Goal: Contribute content: Add original content to the website for others to see

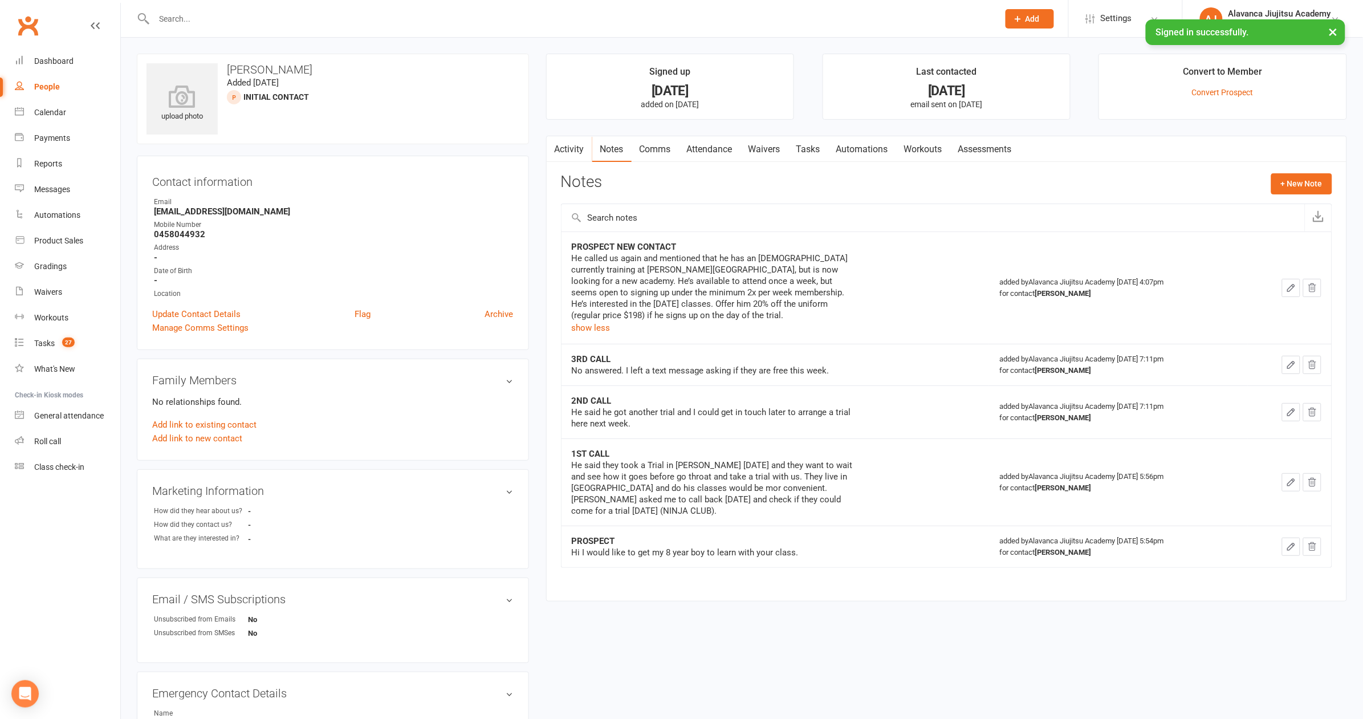
click at [387, 15] on input "text" at bounding box center [570, 19] width 840 height 16
click at [387, 16] on input "text" at bounding box center [570, 19] width 840 height 16
click at [748, 211] on input "text" at bounding box center [932, 217] width 743 height 27
click at [282, 21] on input "text" at bounding box center [570, 19] width 840 height 16
type input "[PERSON_NAME]"
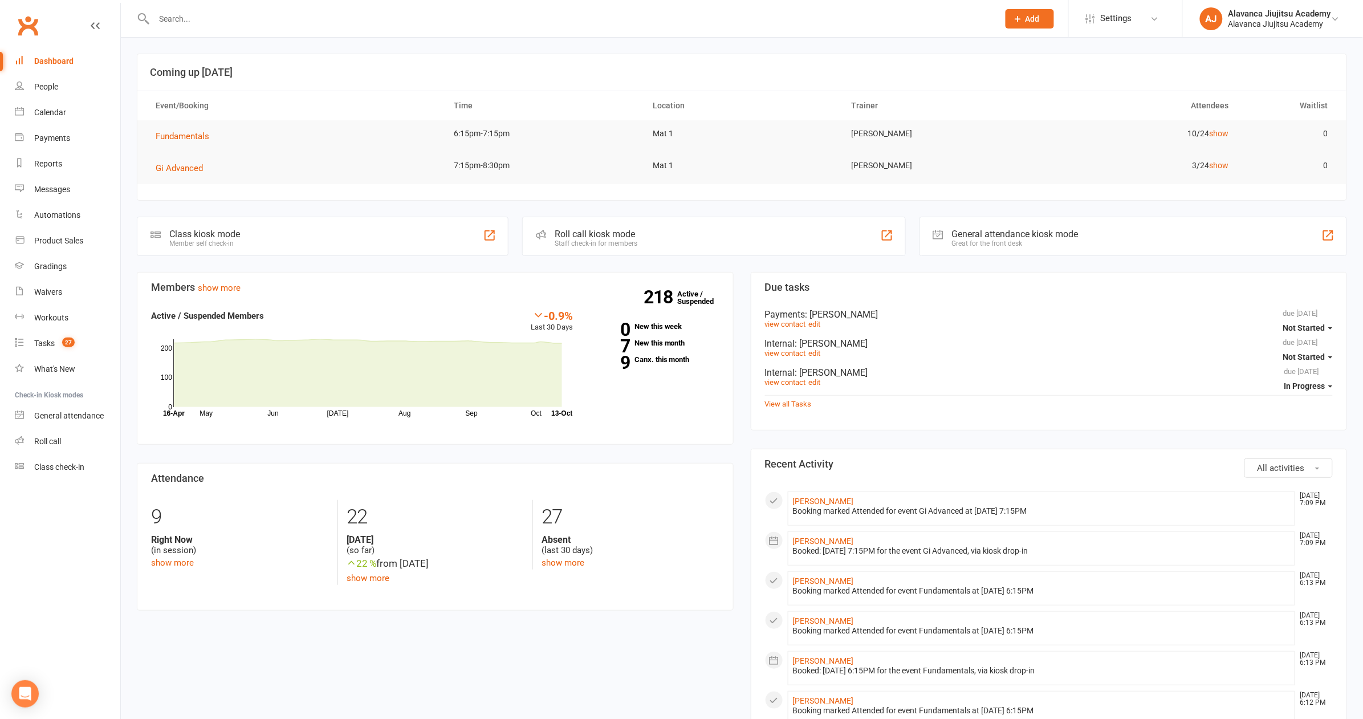
click at [241, 18] on input "text" at bounding box center [570, 19] width 840 height 16
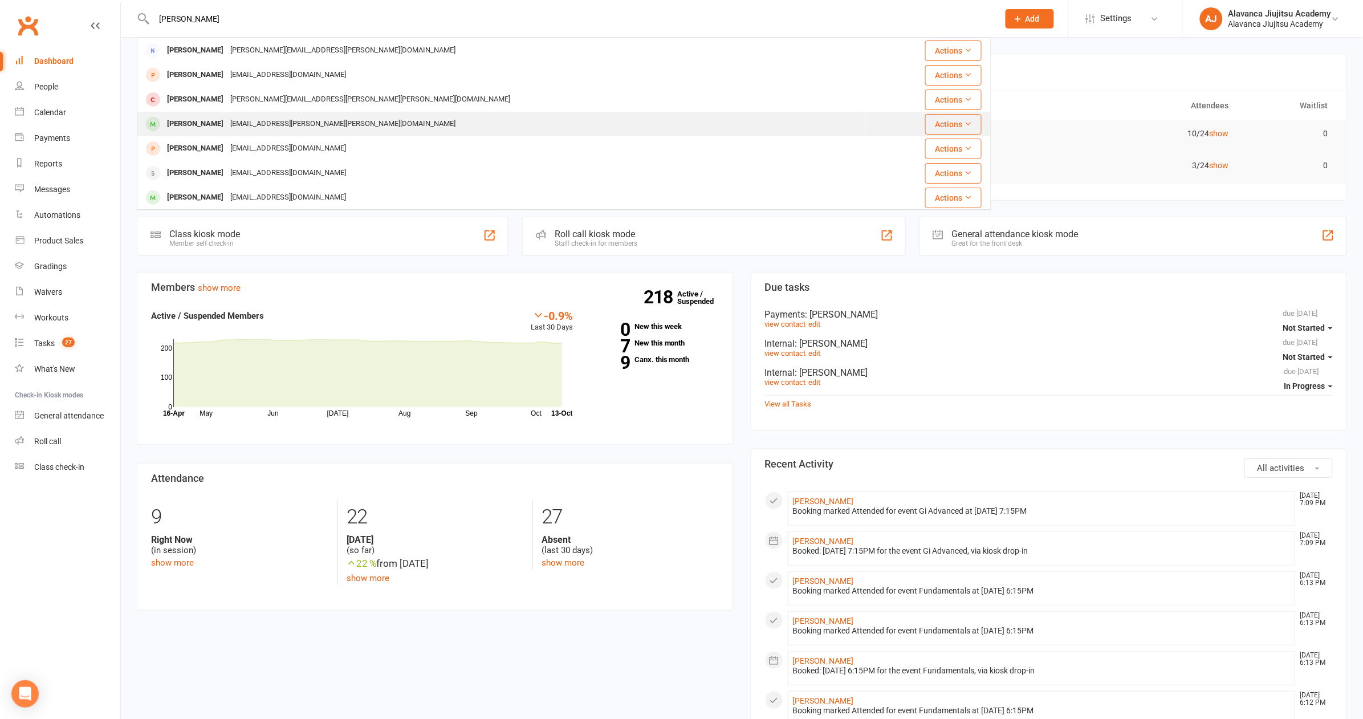
type input "[PERSON_NAME]"
click at [279, 127] on div "[EMAIL_ADDRESS][PERSON_NAME][PERSON_NAME][DOMAIN_NAME]" at bounding box center [343, 124] width 232 height 17
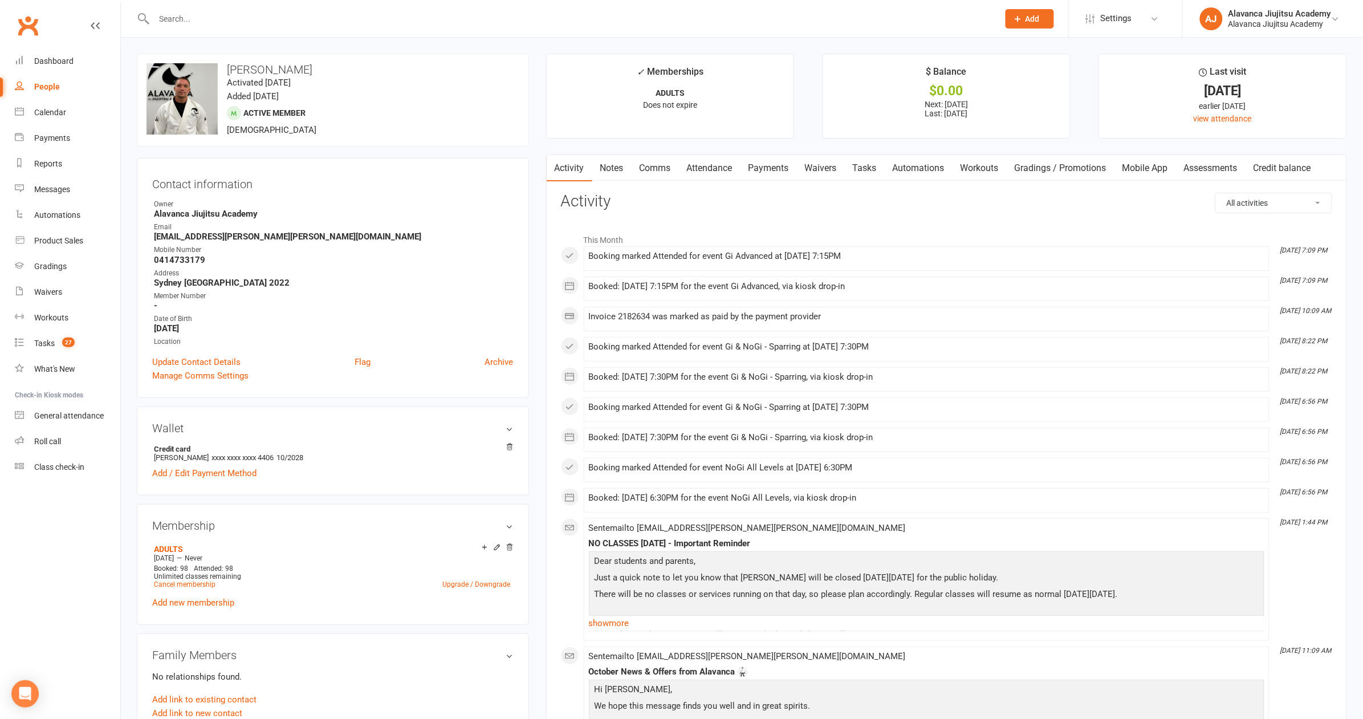
click at [1164, 172] on link "Mobile App" at bounding box center [1145, 168] width 62 height 26
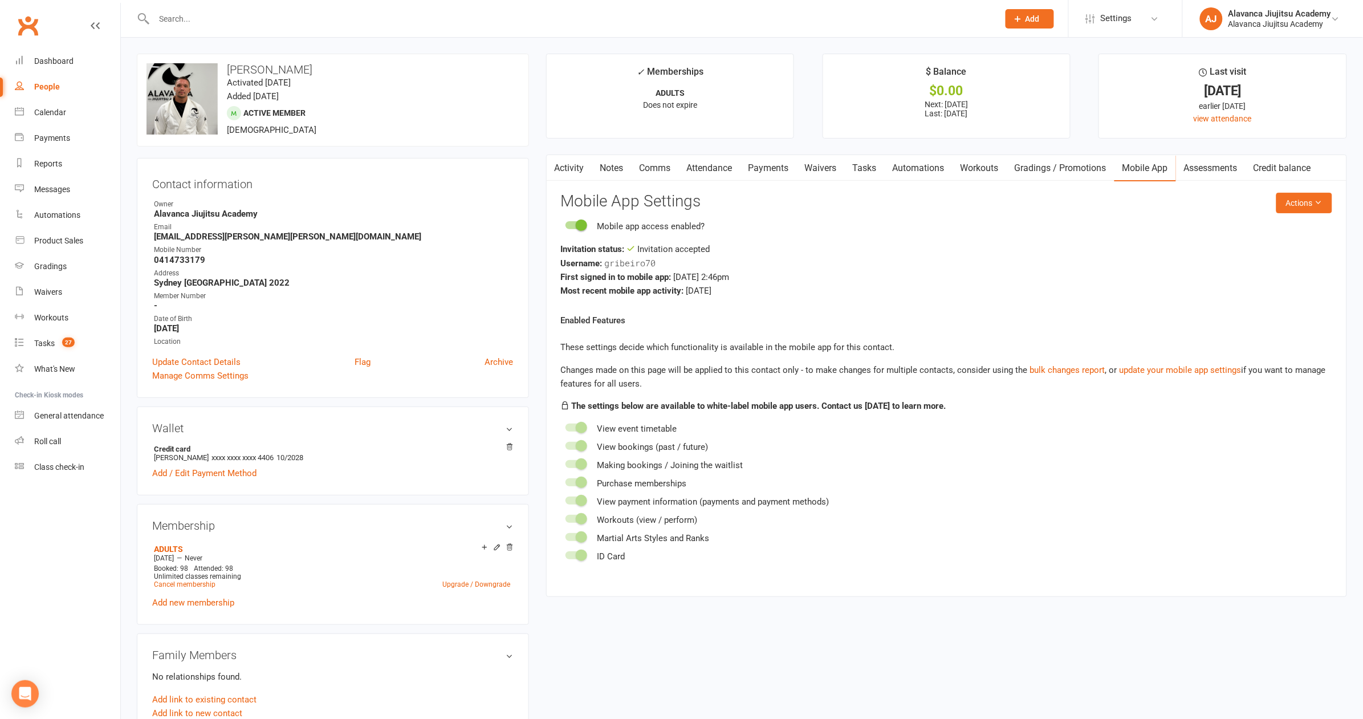
click at [866, 346] on p "These settings decide which functionality is available in the mobile app for th…" at bounding box center [946, 347] width 771 height 14
click at [722, 378] on div "Changes made on this page will be applied to this contact only - to make change…" at bounding box center [946, 376] width 771 height 27
click at [633, 257] on span "gribeiro70" at bounding box center [630, 262] width 51 height 11
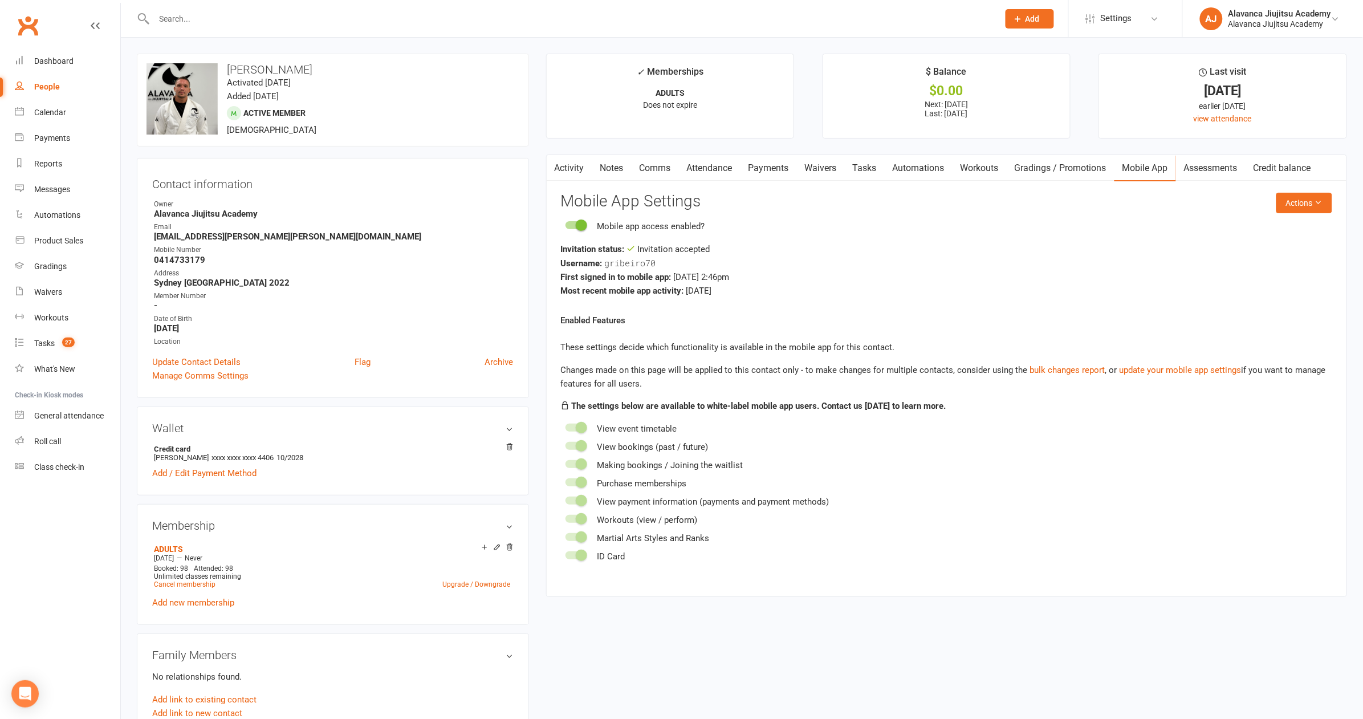
click at [923, 342] on p "These settings decide which functionality is available in the mobile app for th…" at bounding box center [946, 347] width 771 height 14
click at [639, 259] on span "gribeiro70" at bounding box center [630, 262] width 51 height 11
click at [1300, 207] on button "Actions" at bounding box center [1304, 203] width 56 height 21
click at [780, 317] on div "Enabled Features These settings decide which functionality is available in the …" at bounding box center [946, 438] width 771 height 250
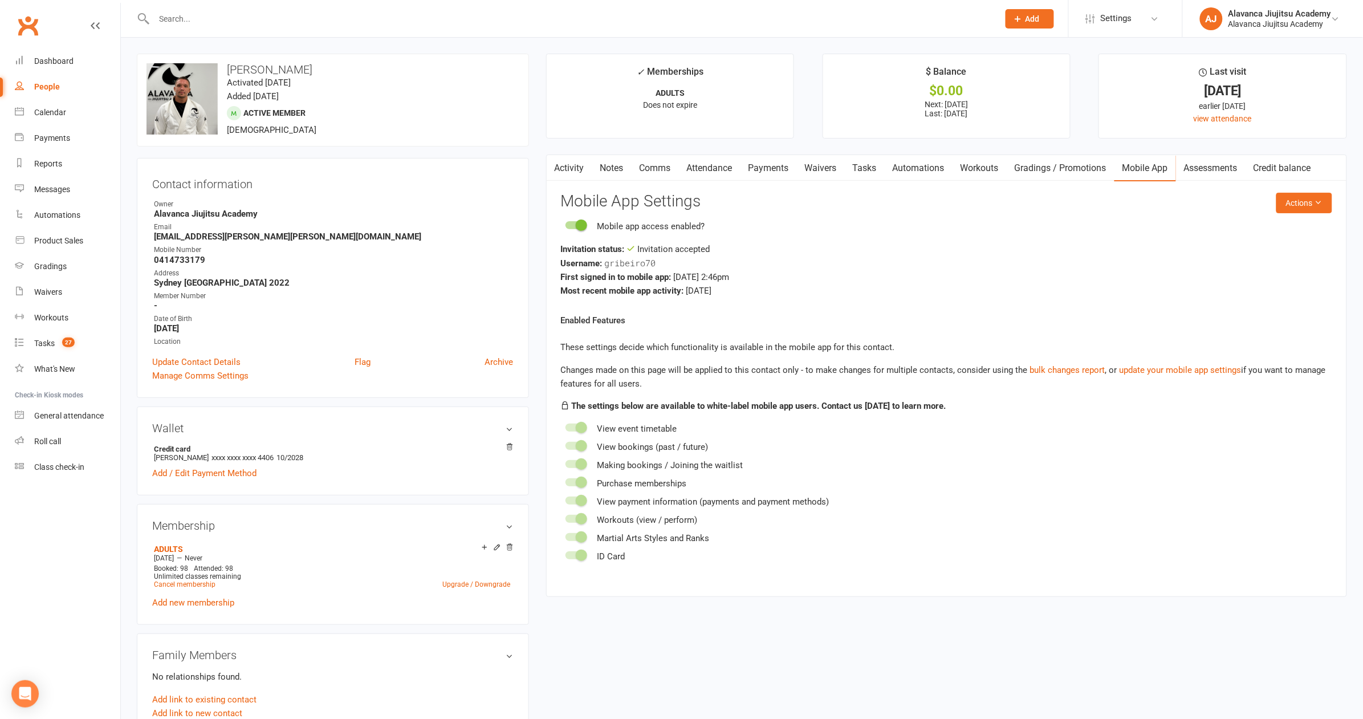
click at [624, 263] on span "gribeiro70" at bounding box center [630, 262] width 51 height 11
copy span "gribeiro70"
click at [802, 313] on div "Enabled Features These settings decide which functionality is available in the …" at bounding box center [946, 438] width 771 height 250
click at [1305, 209] on button "Actions" at bounding box center [1304, 203] width 56 height 21
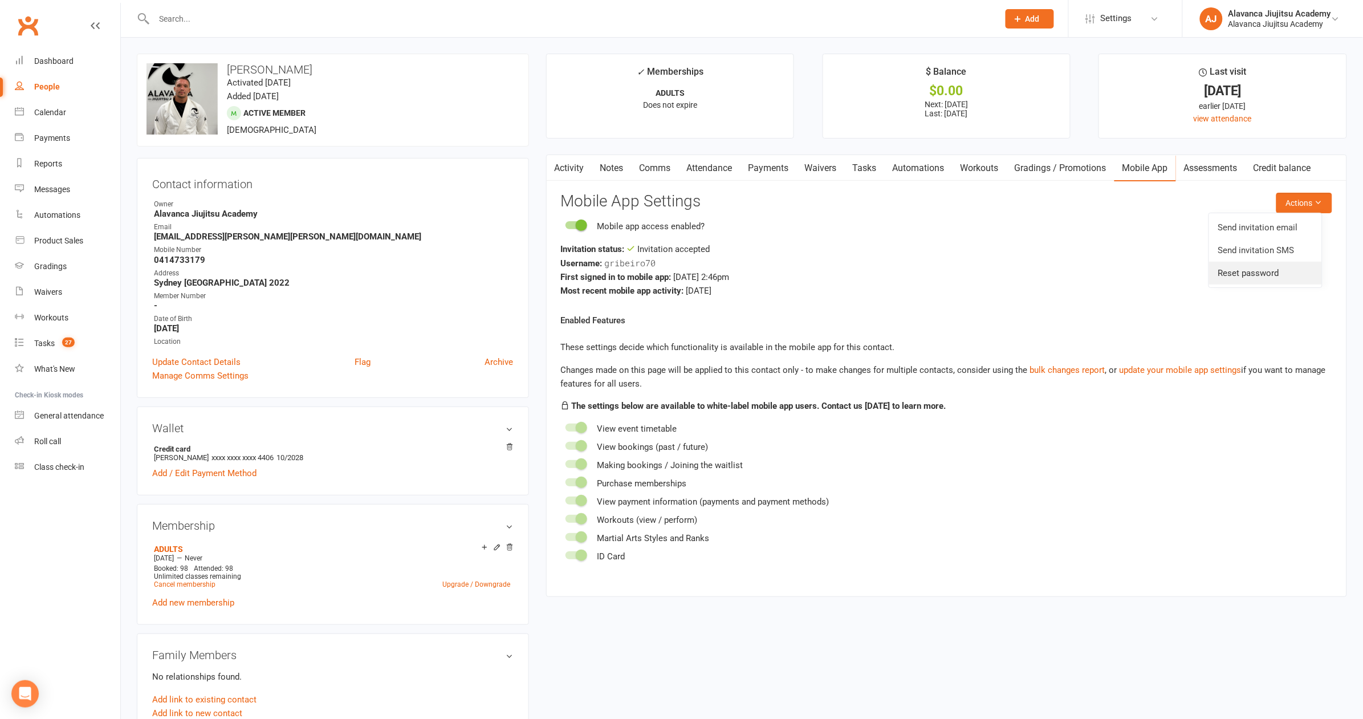
click at [1290, 273] on link "Reset password" at bounding box center [1265, 273] width 113 height 23
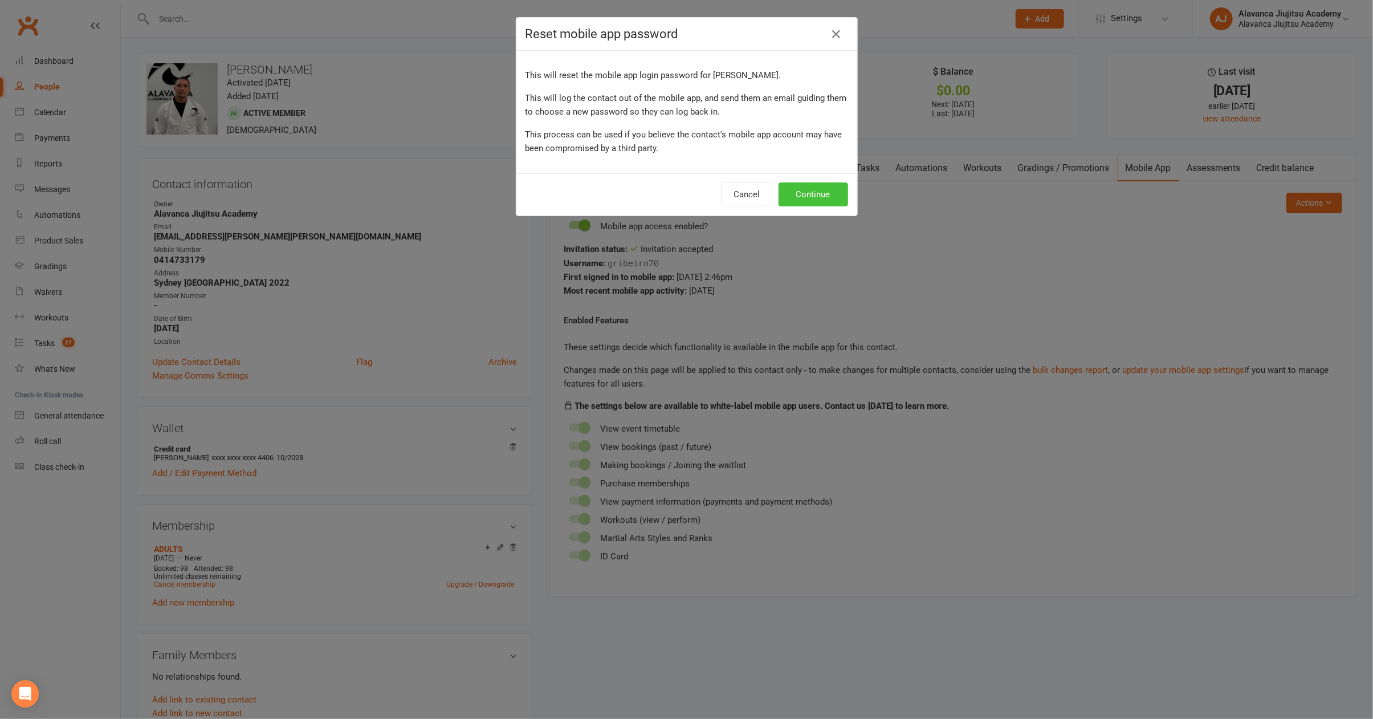
click at [830, 188] on button "Continue" at bounding box center [813, 194] width 70 height 24
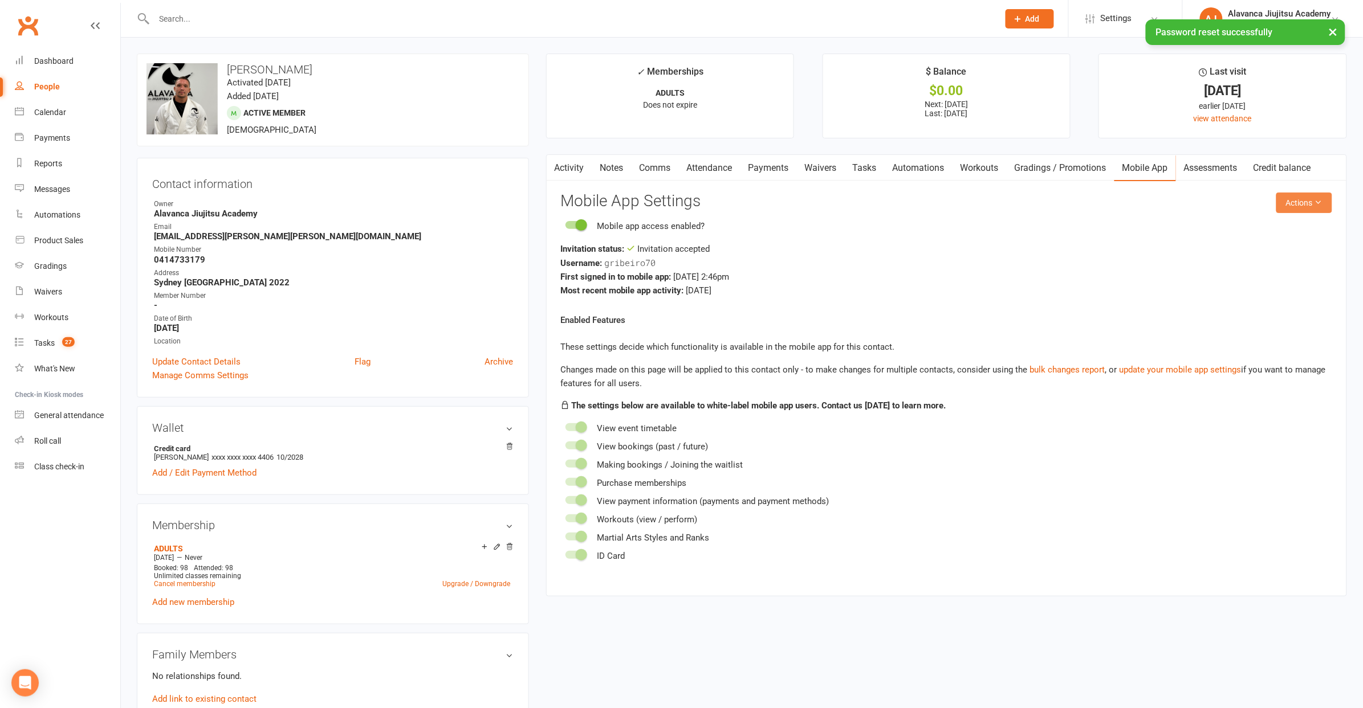
click at [1304, 203] on button "Actions" at bounding box center [1304, 203] width 56 height 21
click at [1284, 255] on link "Send invitation SMS" at bounding box center [1265, 250] width 113 height 23
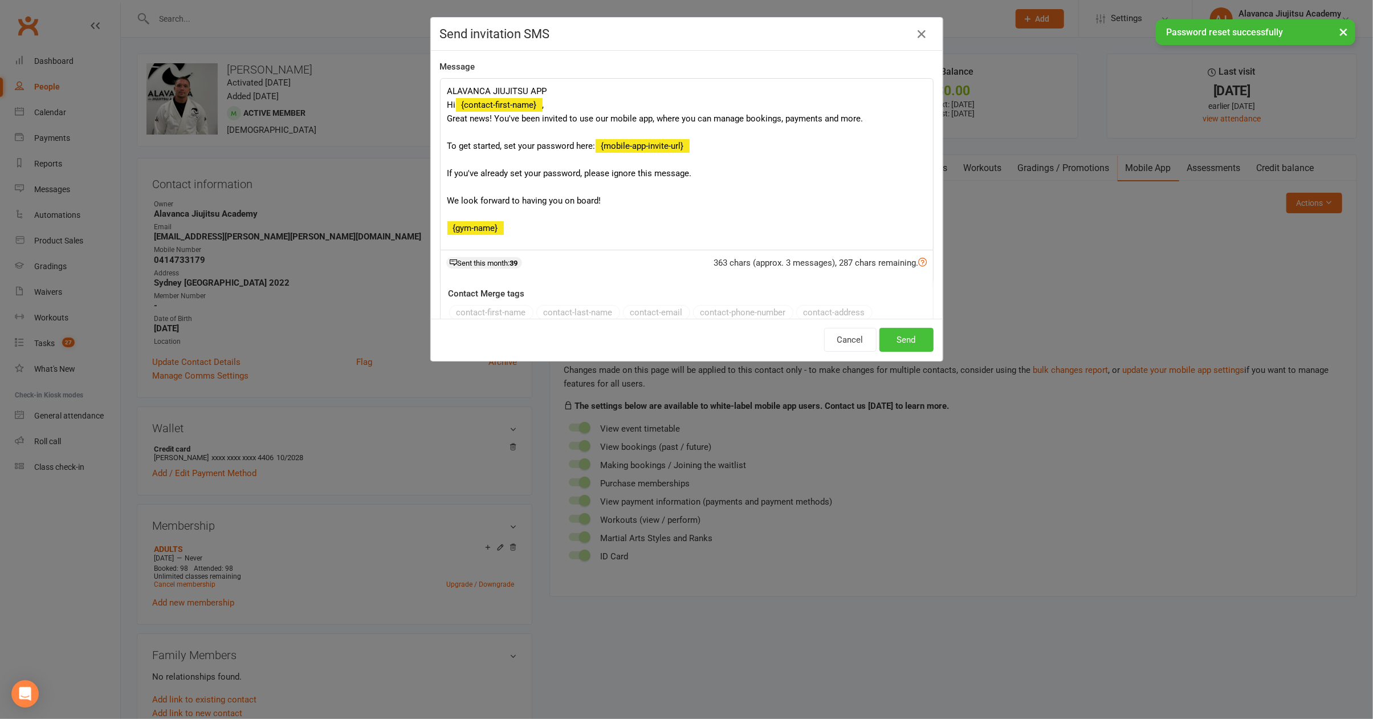
click at [914, 337] on button "Send" at bounding box center [906, 340] width 54 height 24
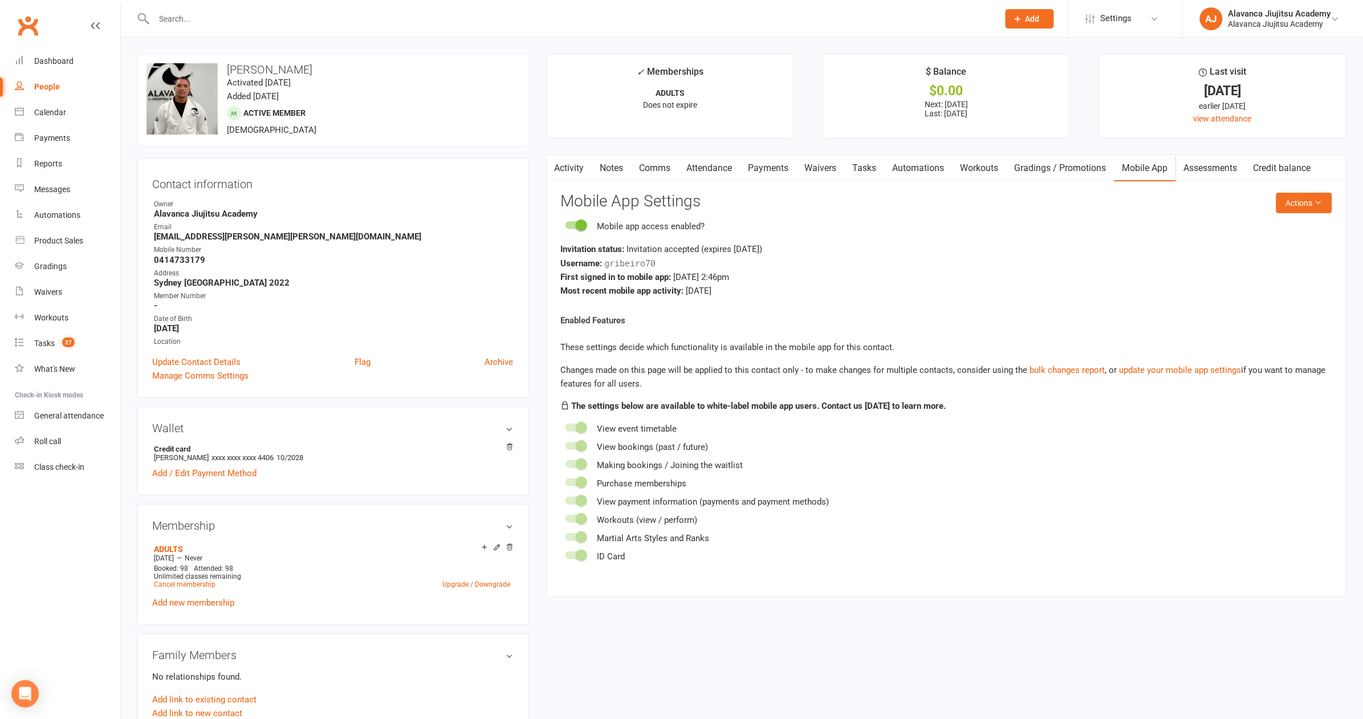
click at [569, 93] on p "ADULTS" at bounding box center [670, 92] width 227 height 9
click at [335, 15] on input "text" at bounding box center [570, 19] width 840 height 16
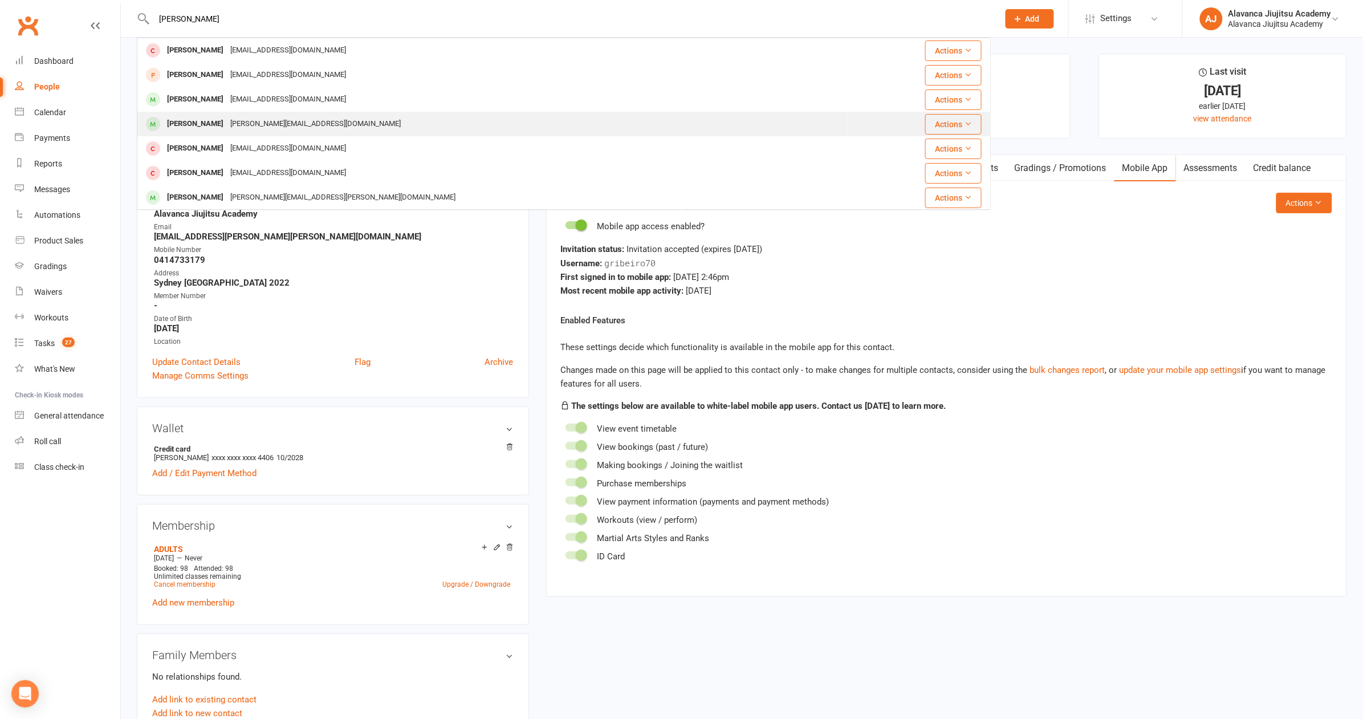
type input "[PERSON_NAME]"
click at [264, 122] on div "[PERSON_NAME][EMAIL_ADDRESS][DOMAIN_NAME]" at bounding box center [315, 124] width 177 height 17
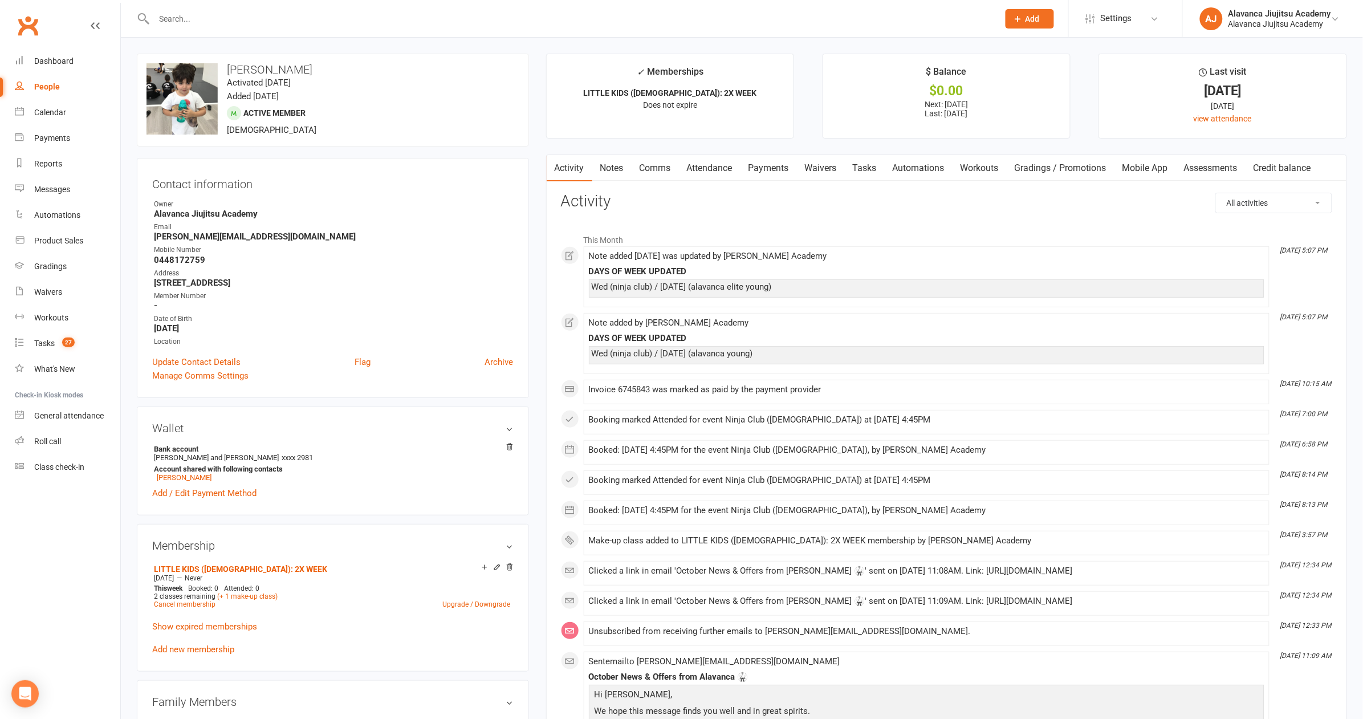
click at [617, 170] on link "Notes" at bounding box center [611, 168] width 39 height 26
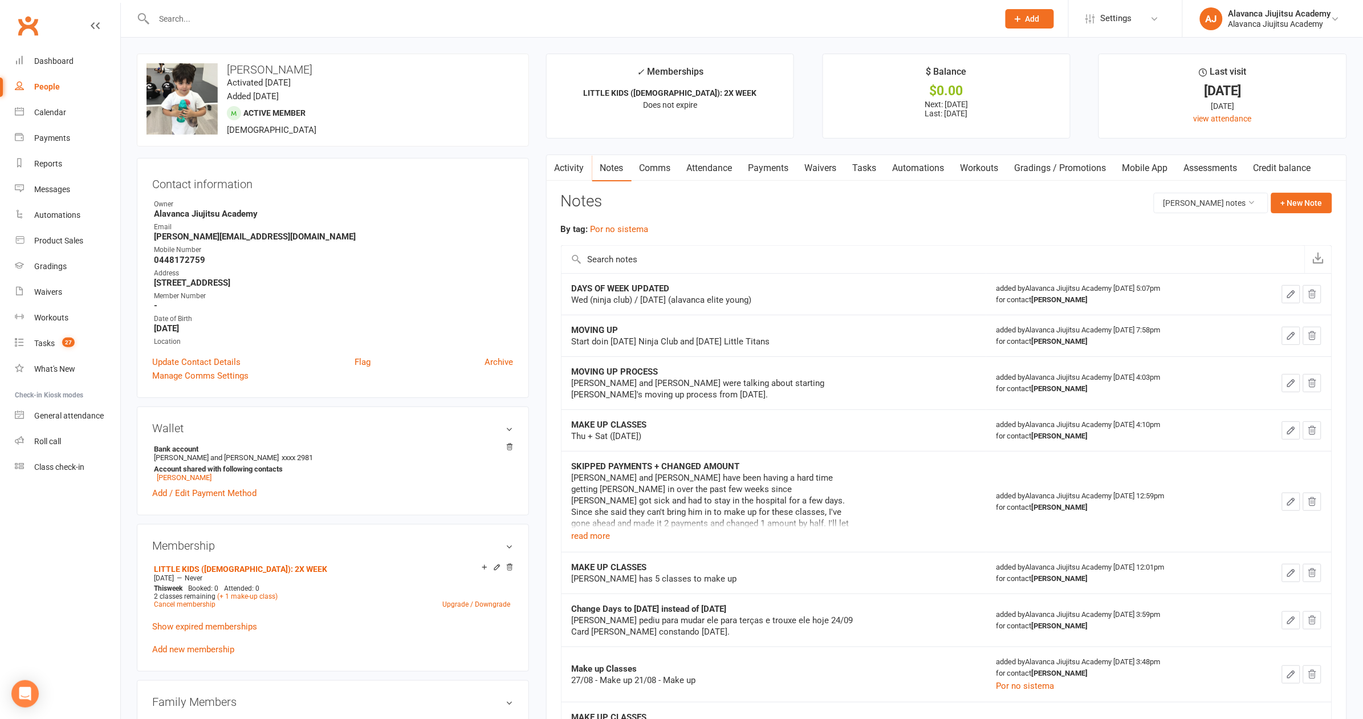
click at [632, 299] on div "Wed (ninja club) / [DATE] (alavanca elite young)" at bounding box center [714, 299] width 285 height 11
copy div "Wed (ninja club) / [DATE] (alavanca elite young)"
click at [291, 18] on input "text" at bounding box center [570, 19] width 840 height 16
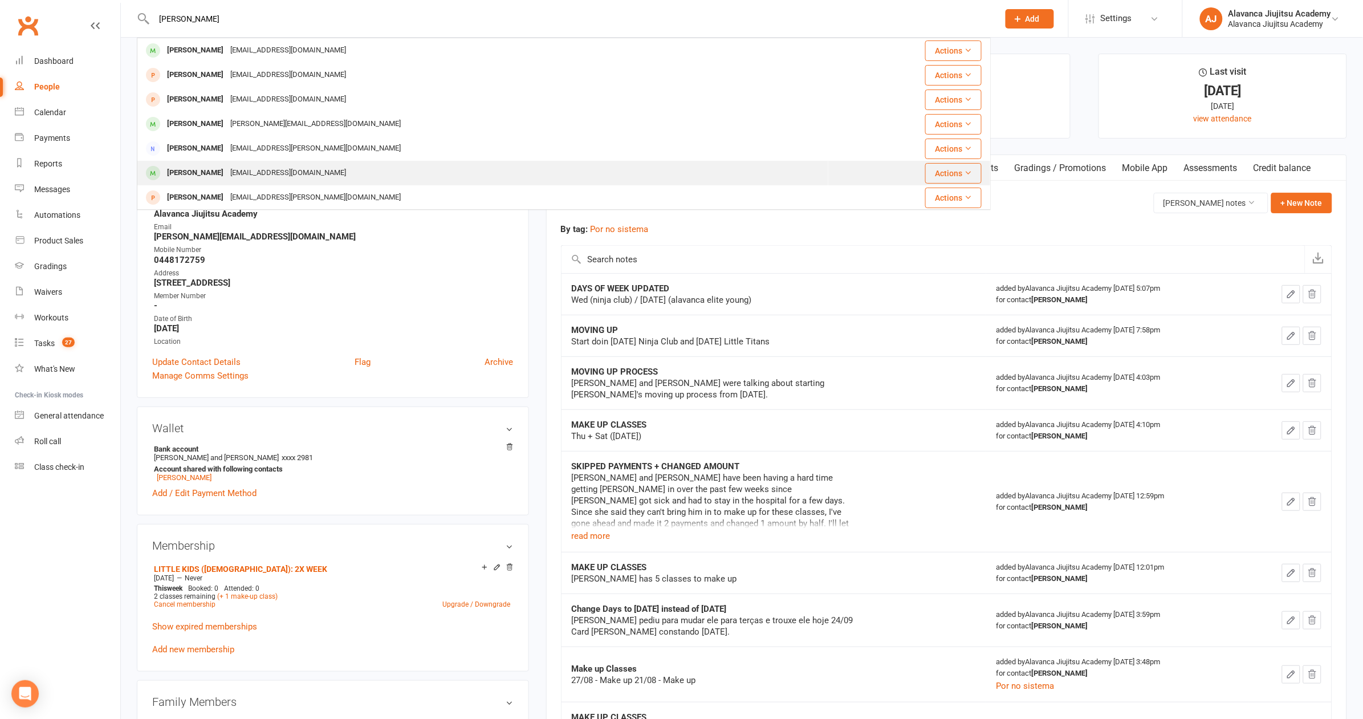
type input "[PERSON_NAME]"
click at [259, 164] on div "[PERSON_NAME] [EMAIL_ADDRESS][DOMAIN_NAME]" at bounding box center [483, 172] width 690 height 23
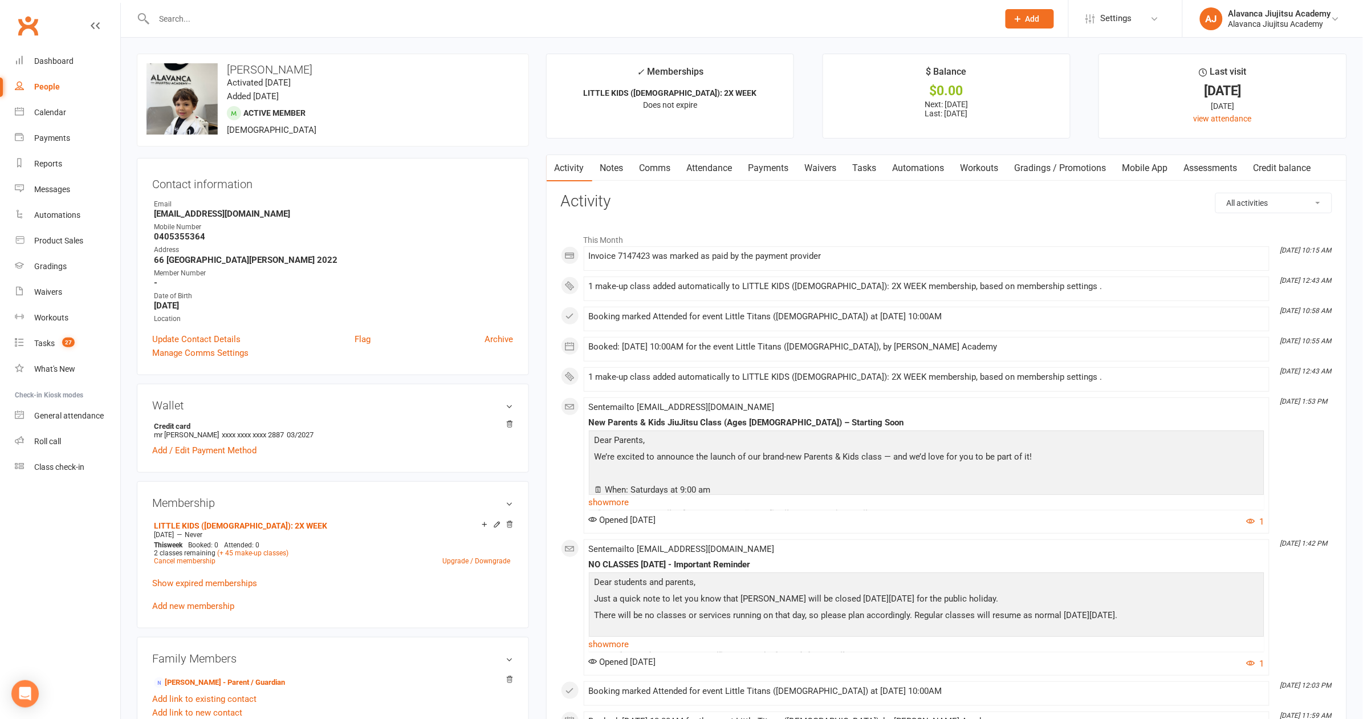
click at [617, 165] on link "Notes" at bounding box center [611, 168] width 39 height 26
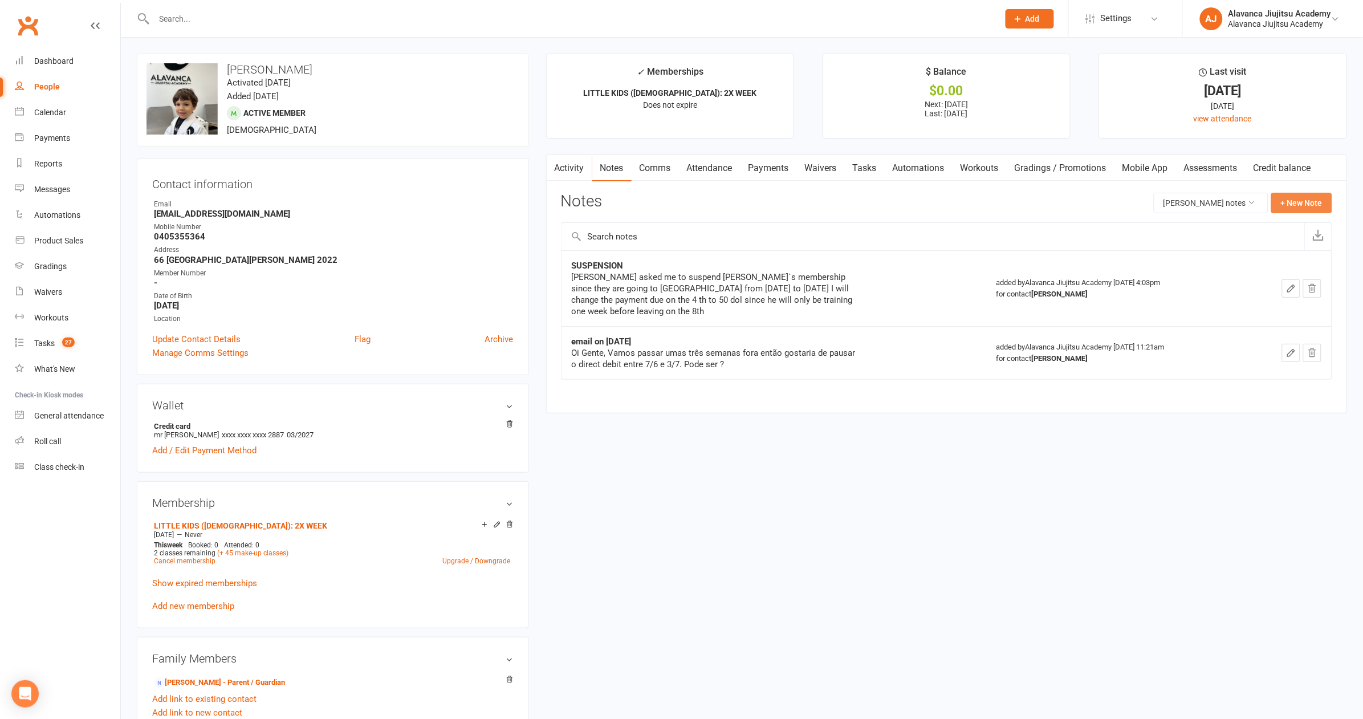
click at [1320, 195] on button "+ New Note" at bounding box center [1301, 203] width 61 height 21
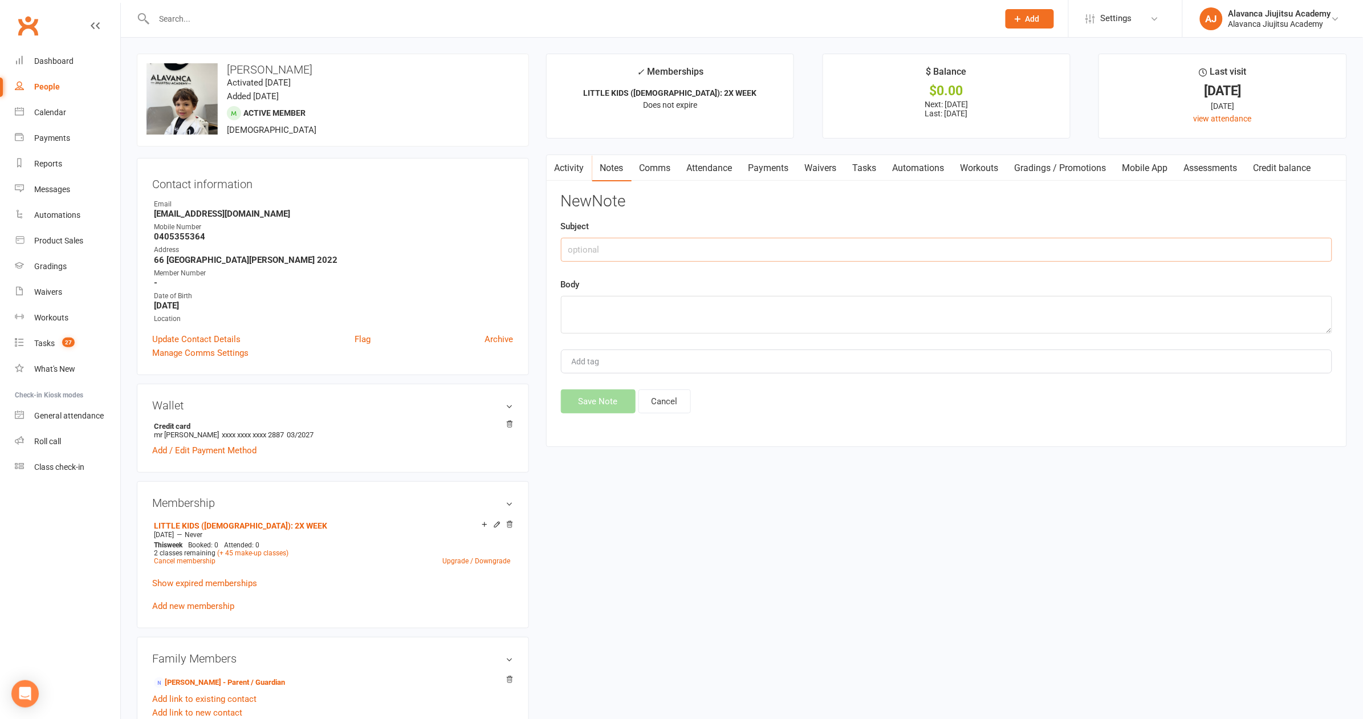
click at [655, 242] on input "text" at bounding box center [946, 250] width 771 height 24
type input "DAYS OF WEEK UPDATED"
click at [647, 299] on textarea at bounding box center [946, 315] width 771 height 38
paste textarea "Wed (ninja club) / [DATE] (alavanca elite young)"
type textarea "Wed (ninja club) / [DATE] (alavanca elite young)"
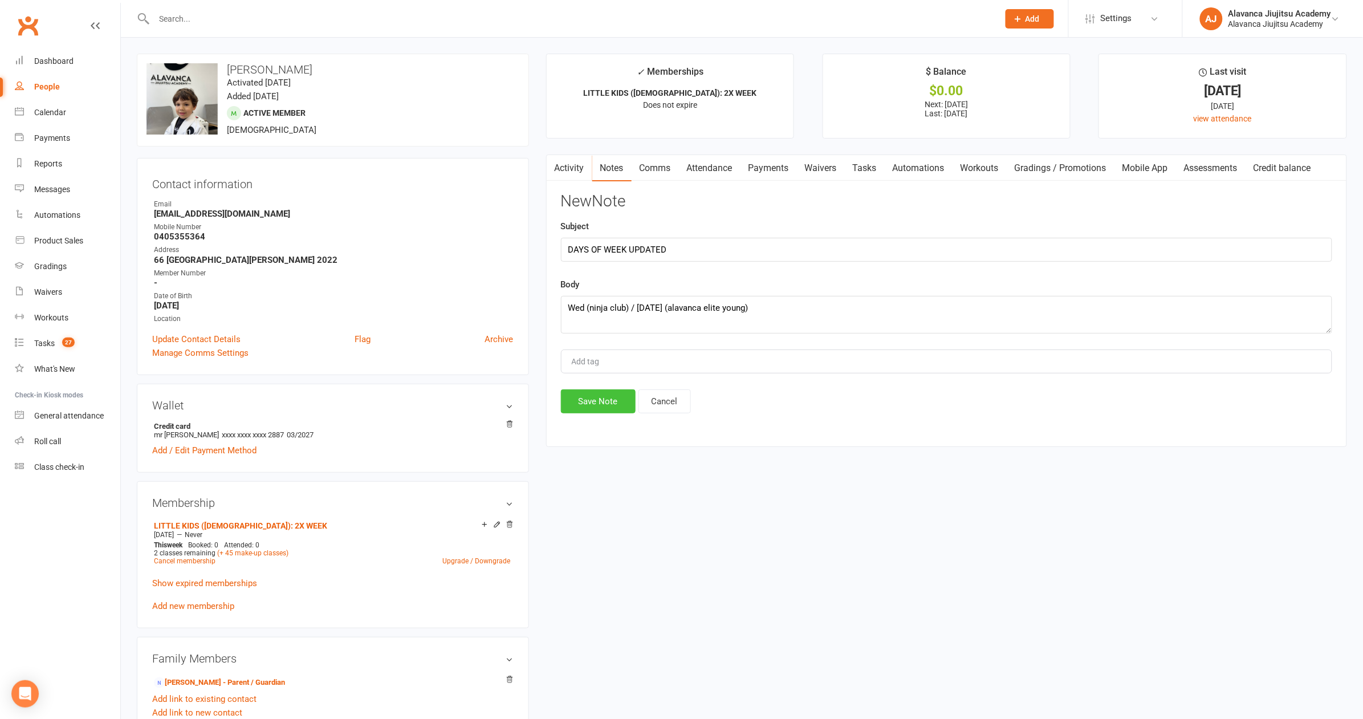
click at [608, 401] on button "Save Note" at bounding box center [598, 401] width 75 height 24
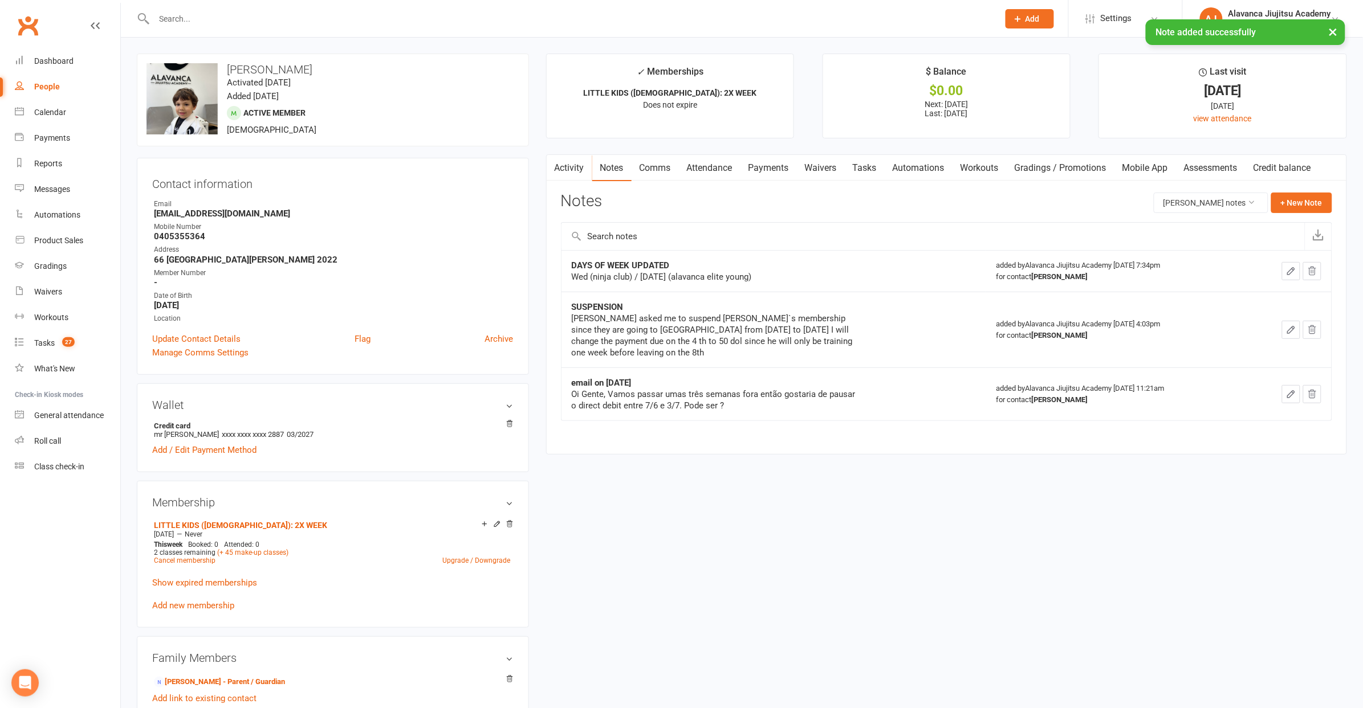
click at [1296, 267] on icon "button" at bounding box center [1291, 271] width 10 height 10
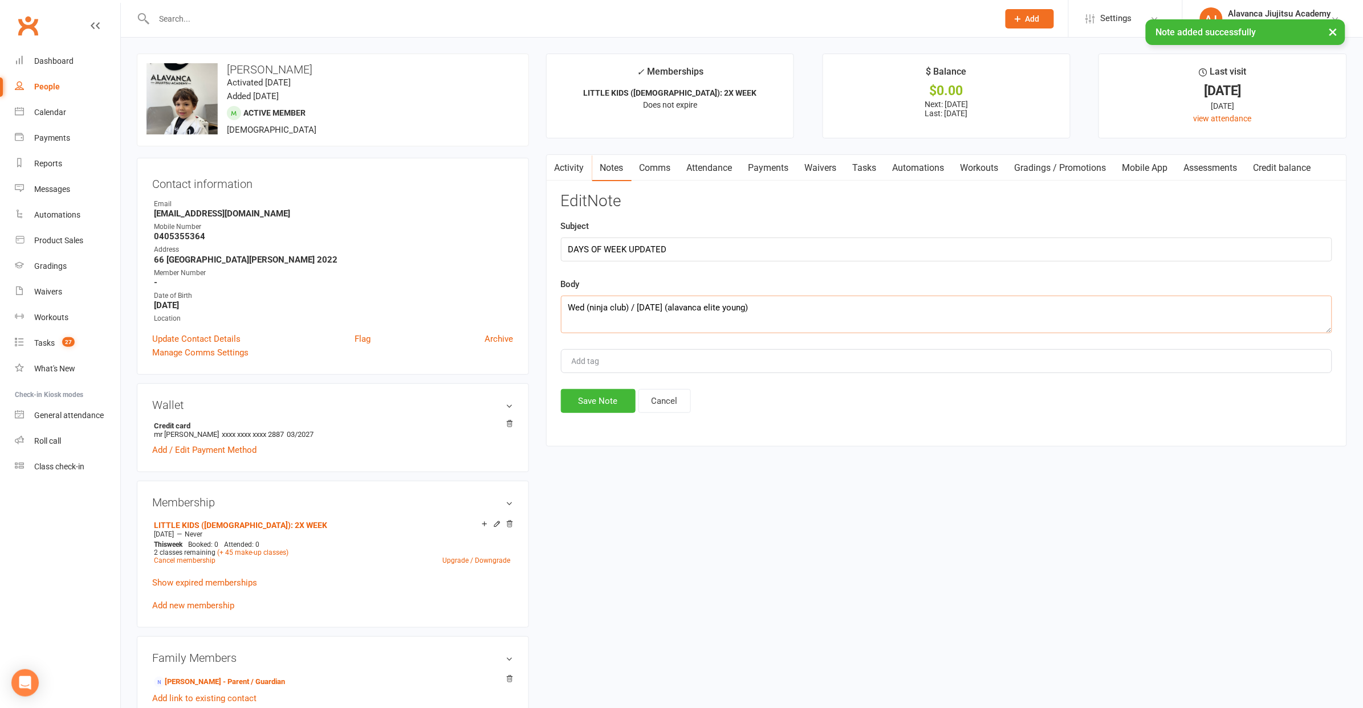
click at [578, 311] on textarea "Wed (ninja club) / [DATE] (alavanca elite young)" at bounding box center [946, 315] width 771 height 38
click at [577, 305] on textarea "Wed (ninja club) / [DATE] (alavanca elite young)" at bounding box center [946, 315] width 771 height 38
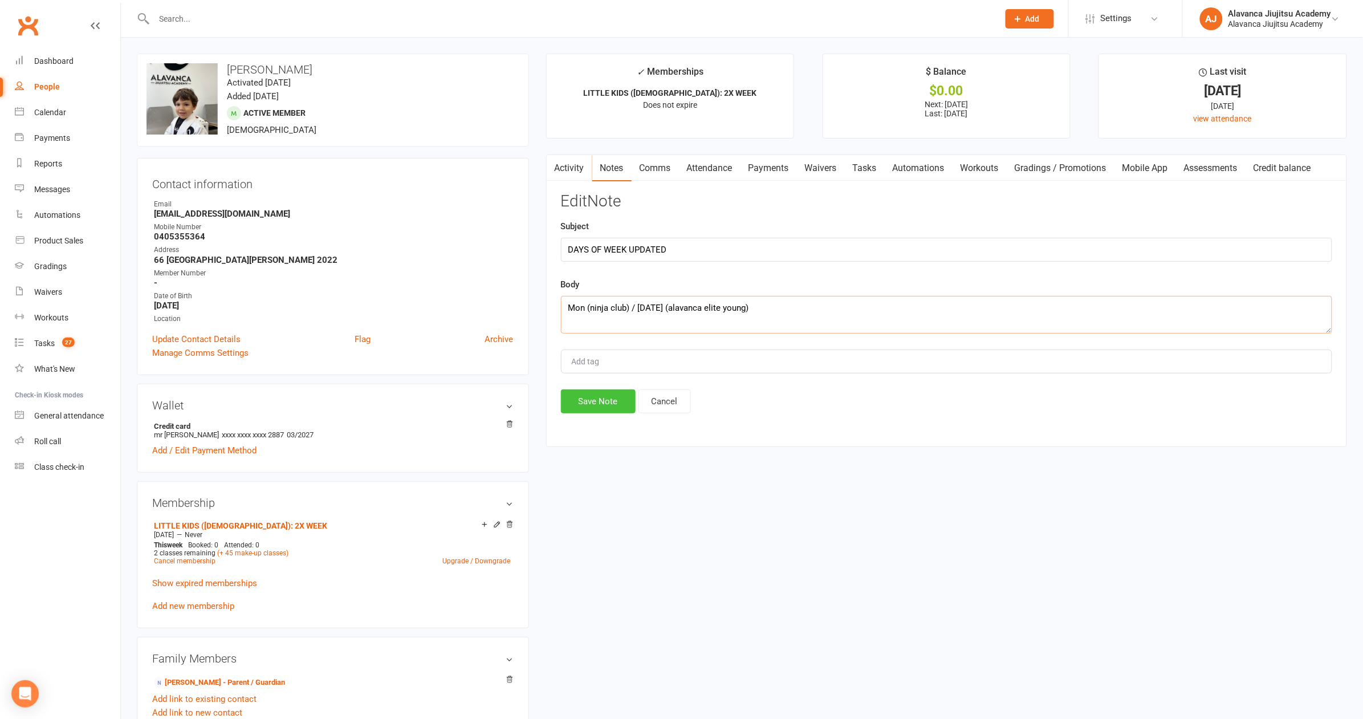
type textarea "Mon (ninja club) / [DATE] (alavanca elite young)"
click at [609, 399] on button "Save Note" at bounding box center [598, 401] width 75 height 24
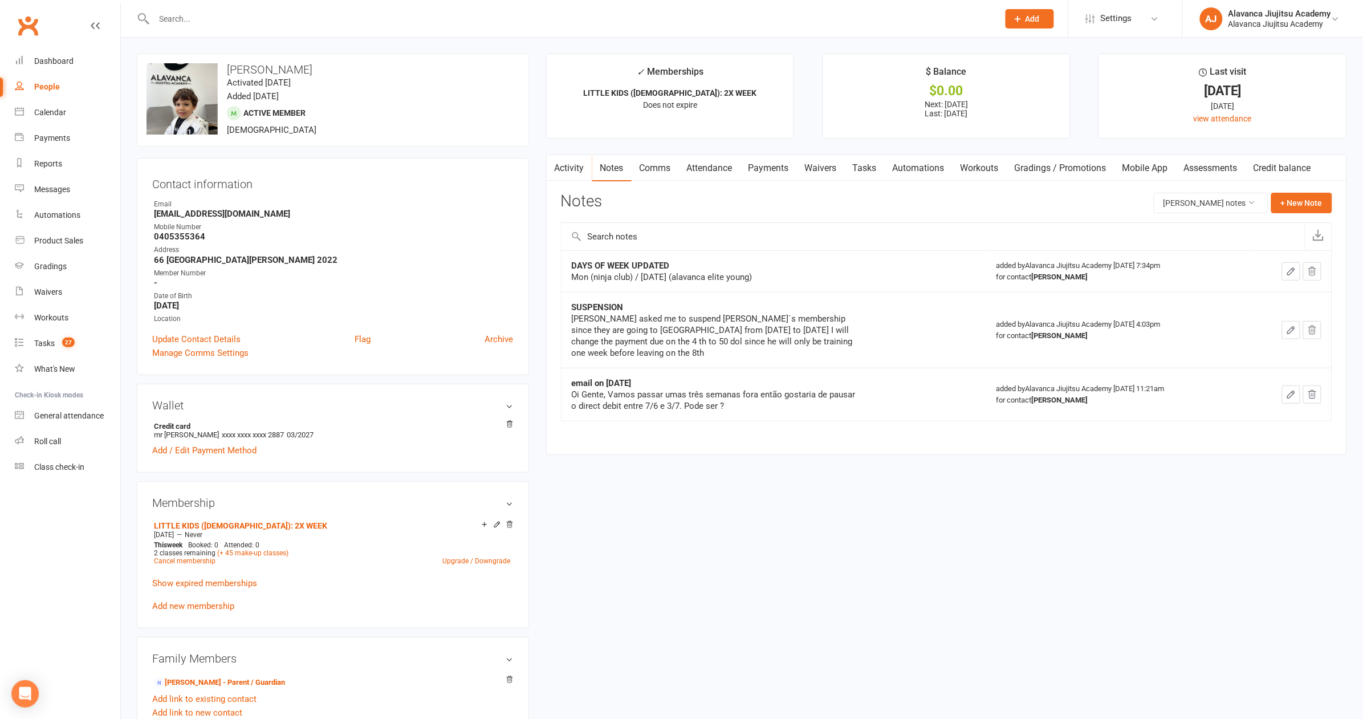
click at [796, 515] on div "upload photo change photo [PERSON_NAME] Activated [DATE] Added [DATE] Active me…" at bounding box center [741, 638] width 1227 height 1168
click at [808, 444] on main "✓ Memberships LITTLE KIDS ([DEMOGRAPHIC_DATA]): 2X WEEK Does not expire $ Balan…" at bounding box center [946, 260] width 818 height 413
click at [795, 511] on div "upload photo change photo [PERSON_NAME] Activated [DATE] Added [DATE] Active me…" at bounding box center [741, 638] width 1227 height 1168
click at [783, 346] on div "[PERSON_NAME] asked me to suspend [PERSON_NAME]`s membership since they are goi…" at bounding box center [714, 336] width 285 height 46
click at [937, 250] on td "DAYS OF WEEK UPDATED Mon (ninja club) / [DATE] (alavanca elite young)" at bounding box center [773, 271] width 425 height 42
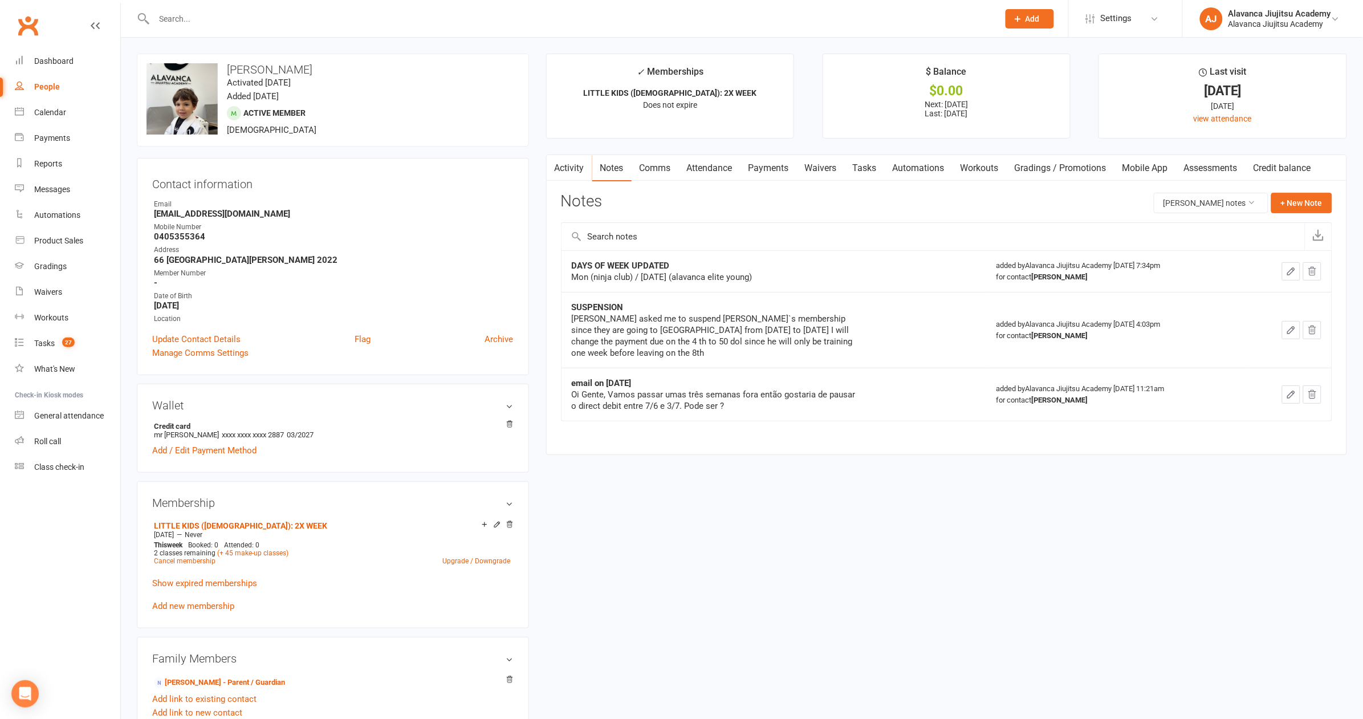
click at [394, 18] on input "text" at bounding box center [570, 19] width 840 height 16
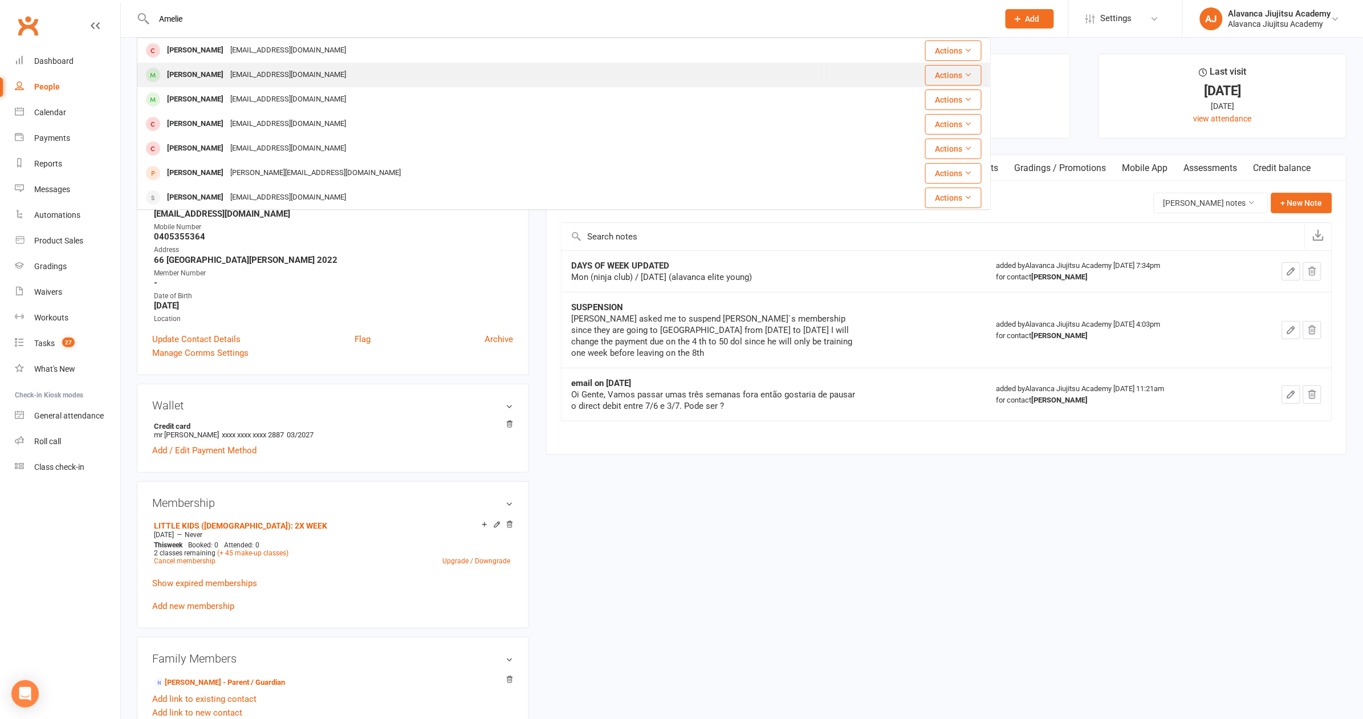
type input "Amelie"
click at [365, 79] on div "[PERSON_NAME] [EMAIL_ADDRESS][DOMAIN_NAME]" at bounding box center [481, 74] width 686 height 23
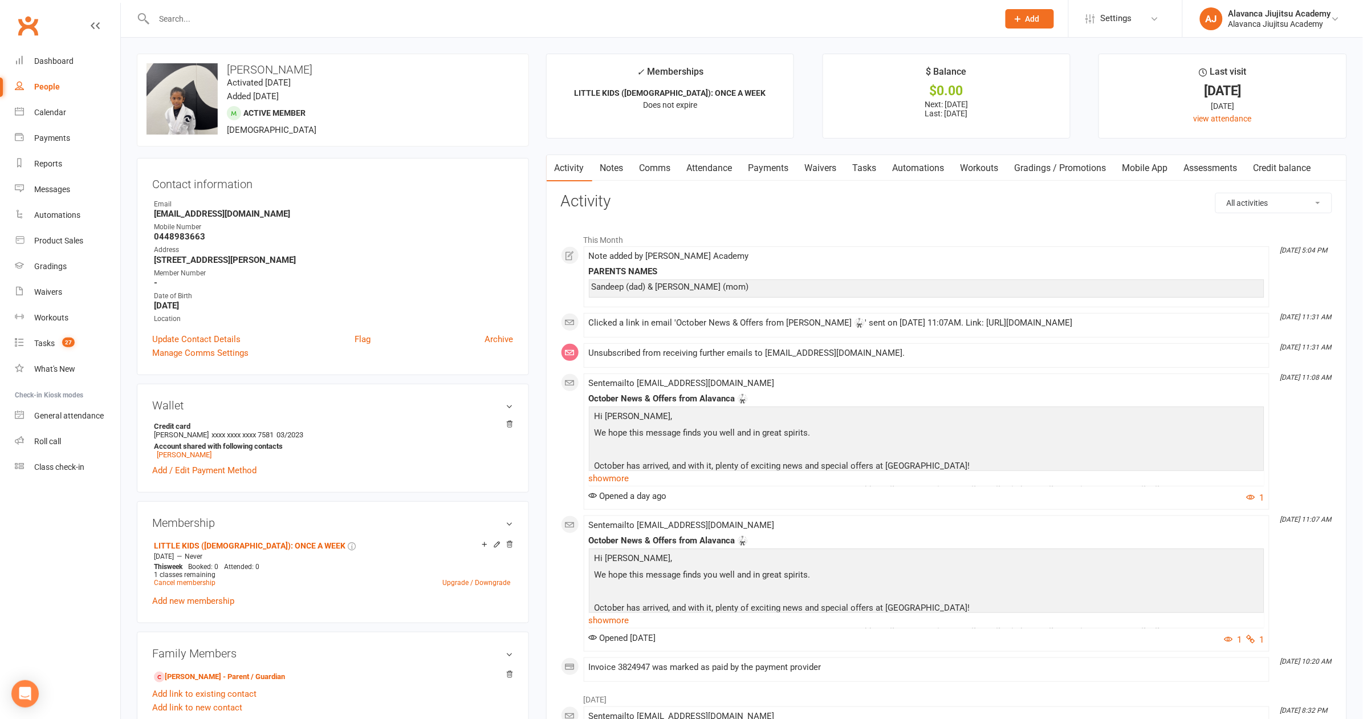
click at [619, 168] on link "Notes" at bounding box center [611, 168] width 39 height 26
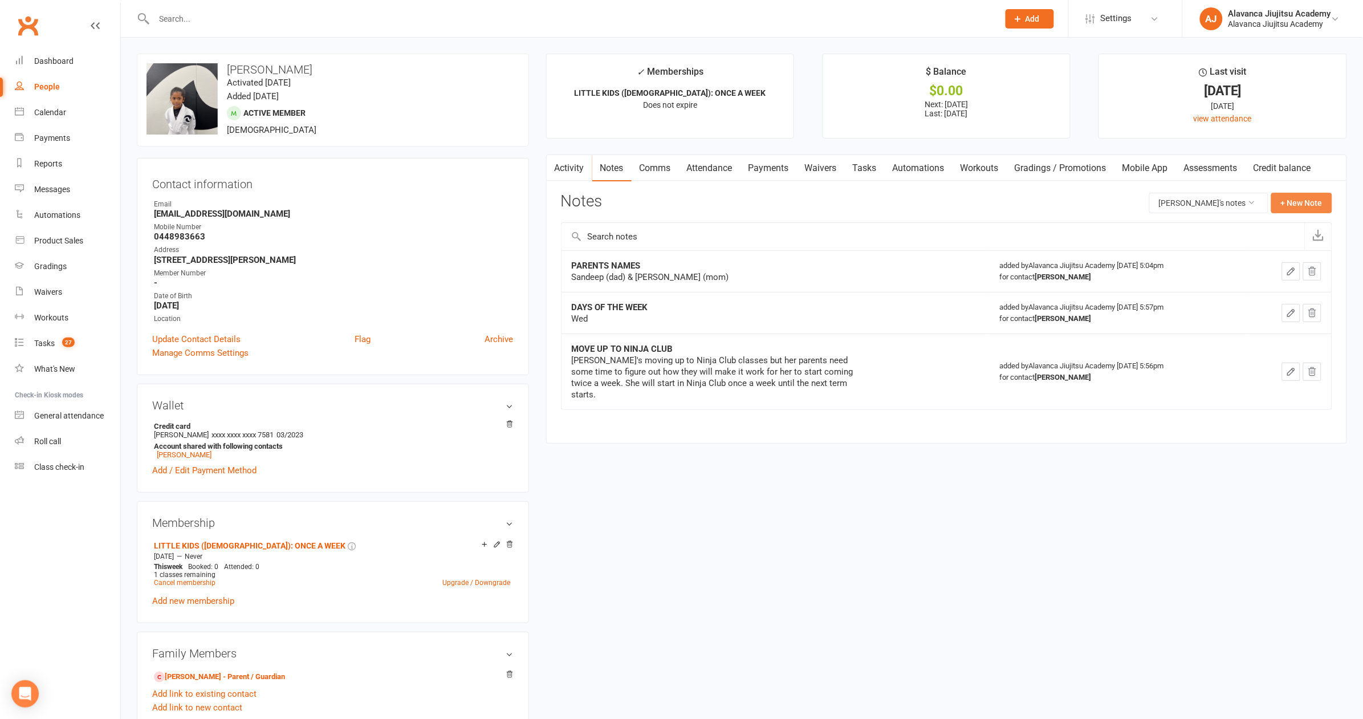
click at [1303, 198] on button "+ New Note" at bounding box center [1301, 203] width 61 height 21
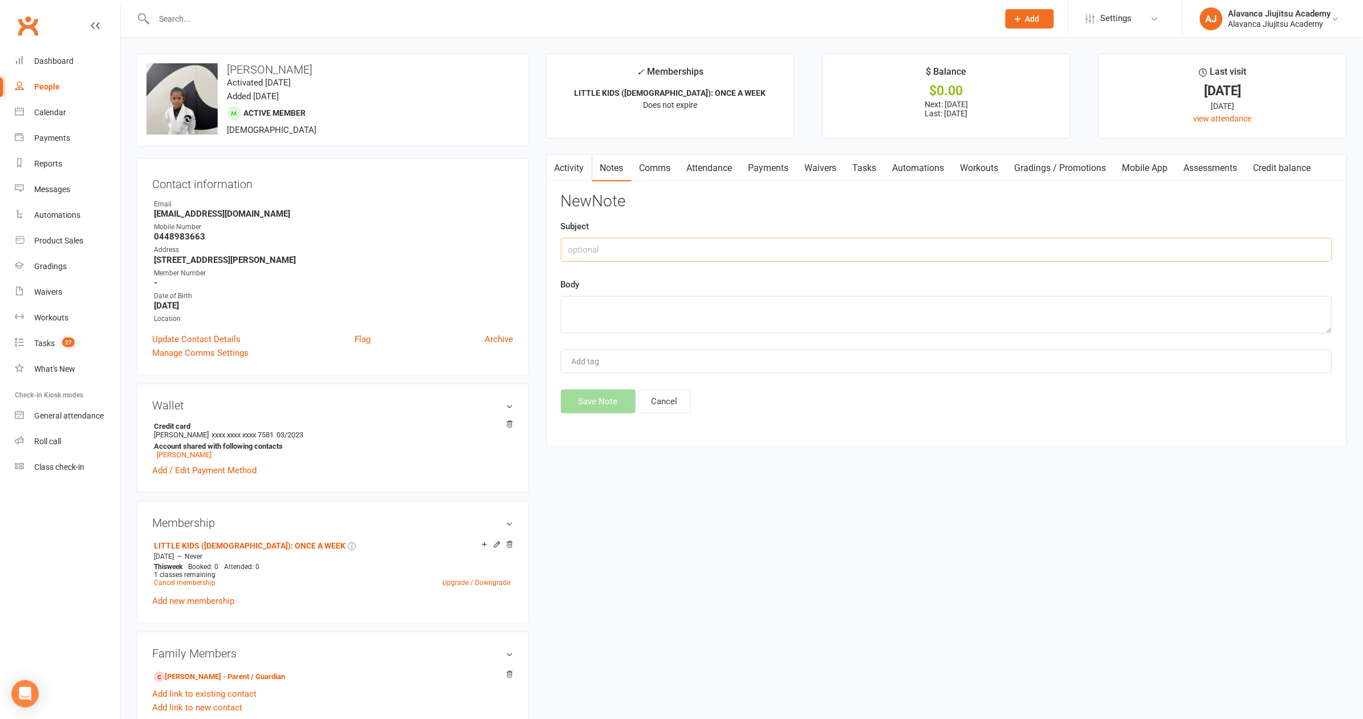
click at [701, 241] on input "text" at bounding box center [946, 250] width 771 height 24
type input "CHANGE CLASS DAY FOR 7 WEEKS"
click at [641, 308] on textarea at bounding box center [946, 315] width 771 height 38
paste textarea "> Hi Team, > > Hope you are having a good weekend! > > We tried to call this we…"
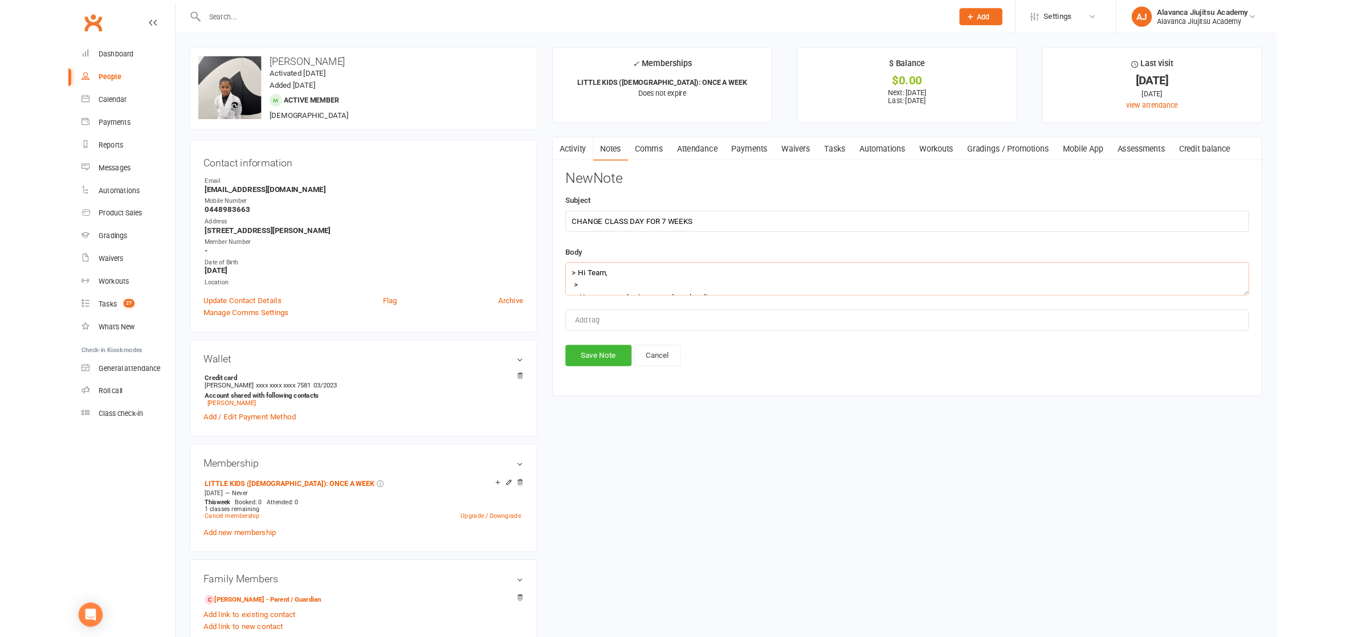
scroll to position [161, 0]
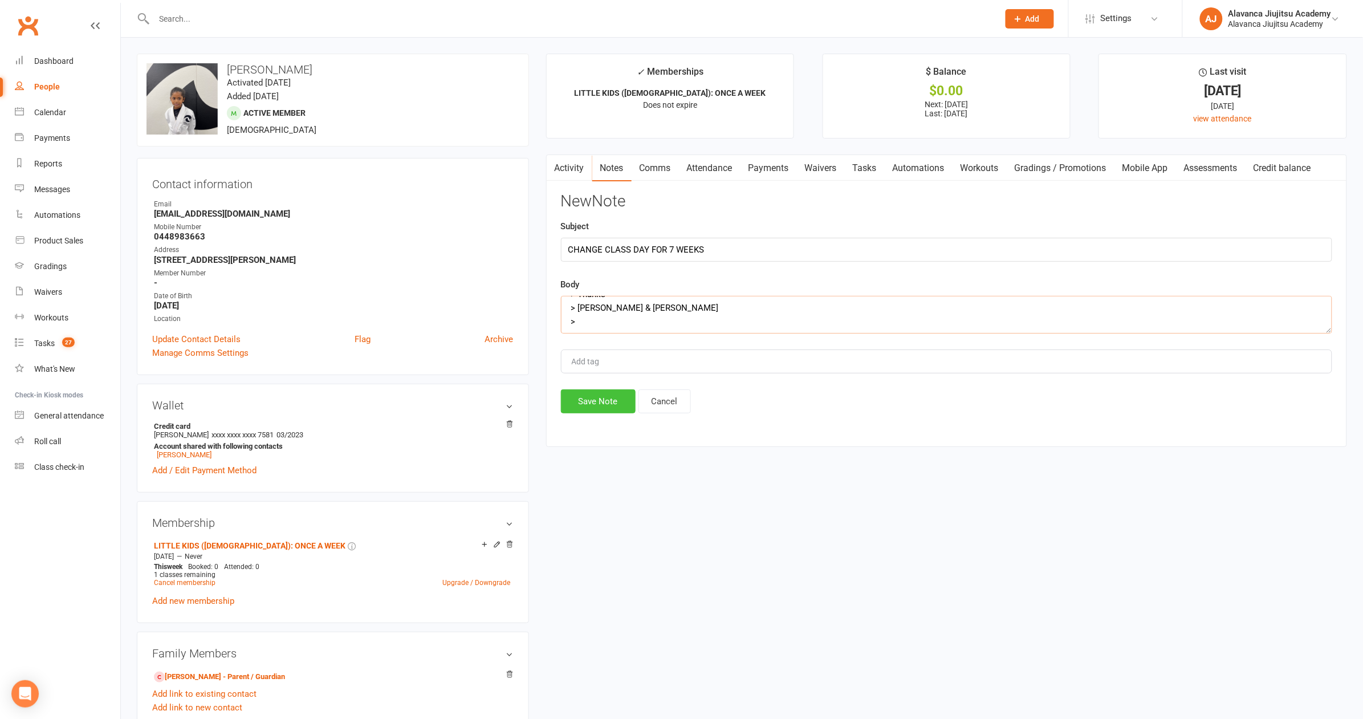
type textarea "> Hi Team, > > Hope you are having a good weekend! > > We tried to call this we…"
click at [602, 410] on button "Save Note" at bounding box center [598, 401] width 75 height 24
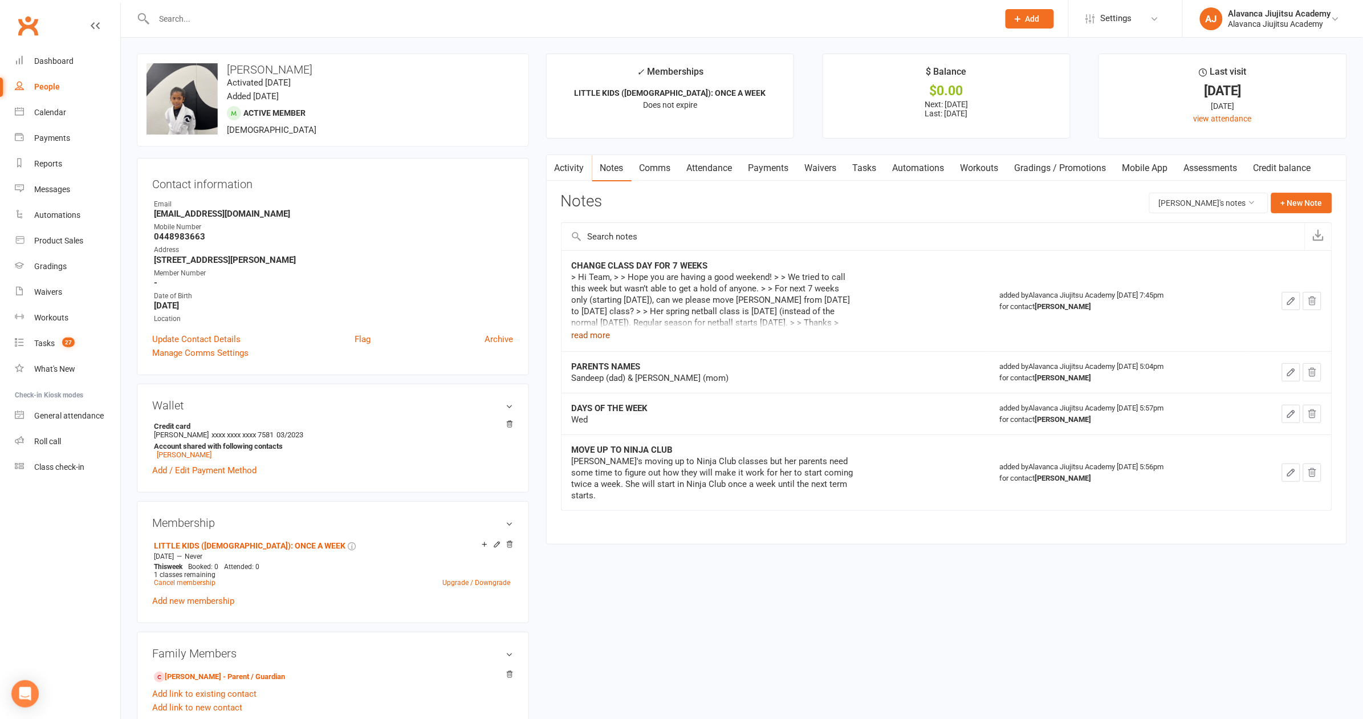
click at [602, 329] on button "read more" at bounding box center [591, 335] width 39 height 14
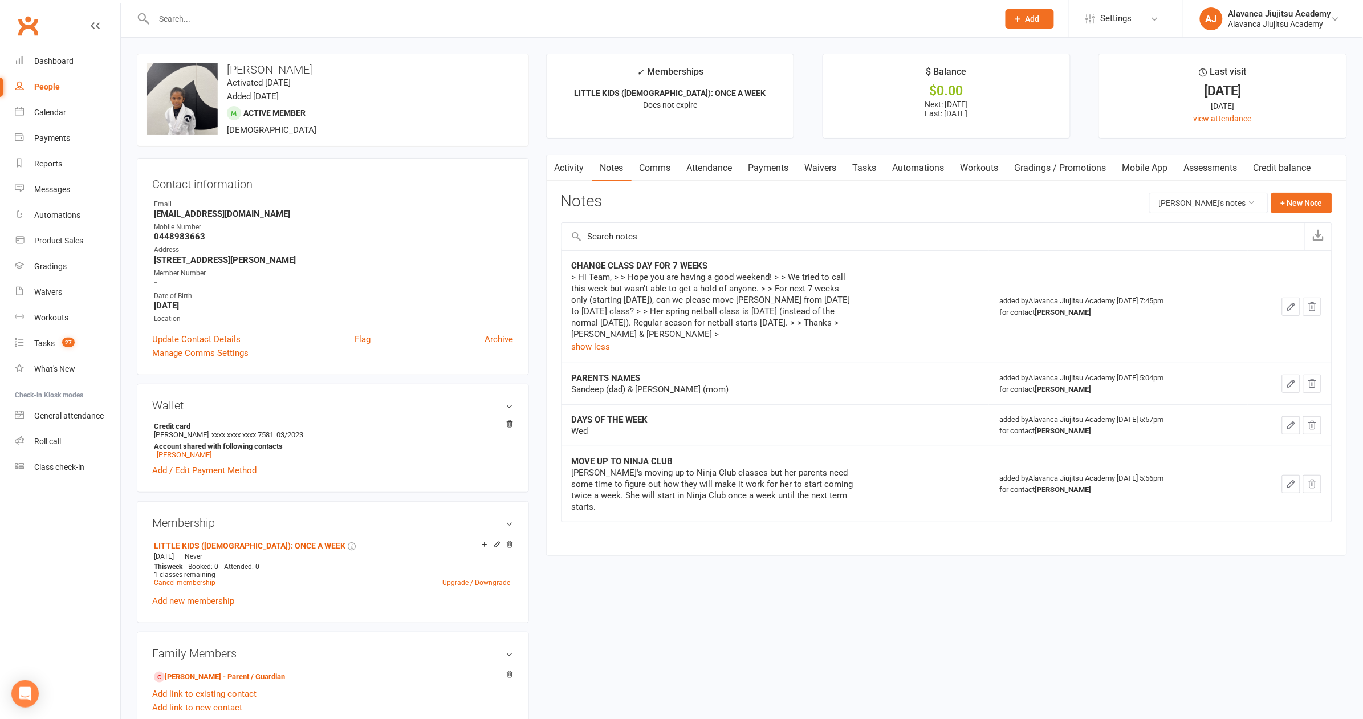
click at [749, 320] on div "> Hi Team, > > Hope you are having a good weekend! > > We tried to call this we…" at bounding box center [714, 305] width 285 height 68
click at [735, 336] on div "> Hi Team, > > Hope you are having a good weekend! > > We tried to call this we…" at bounding box center [714, 305] width 285 height 68
